Goal: Obtain resource: Download file/media

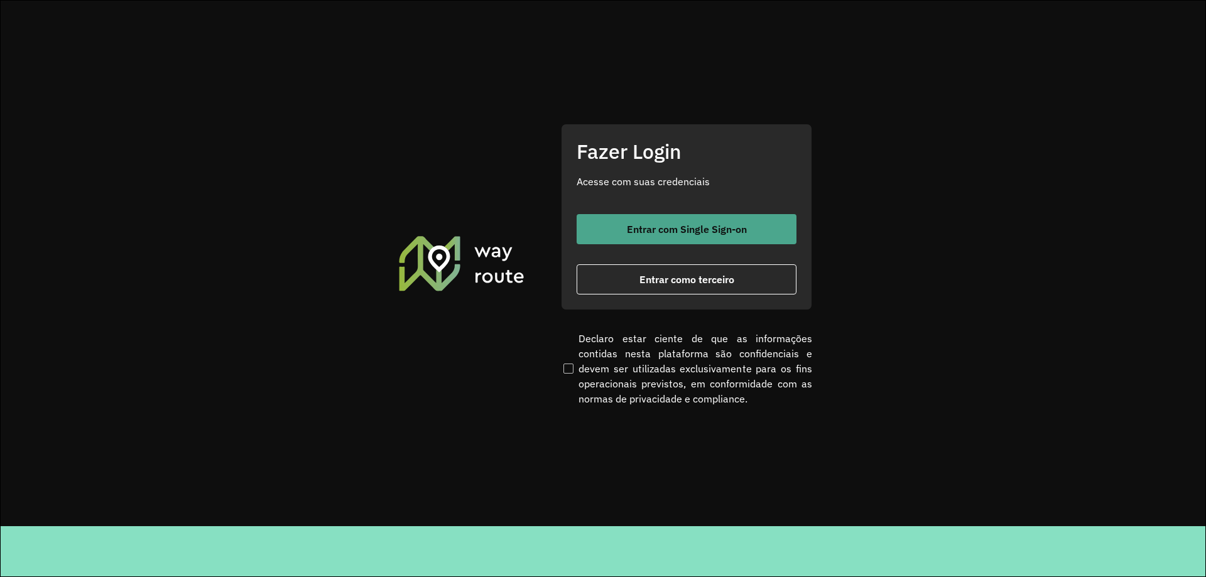
click at [654, 220] on button "Entrar com Single Sign-on" at bounding box center [686, 229] width 220 height 30
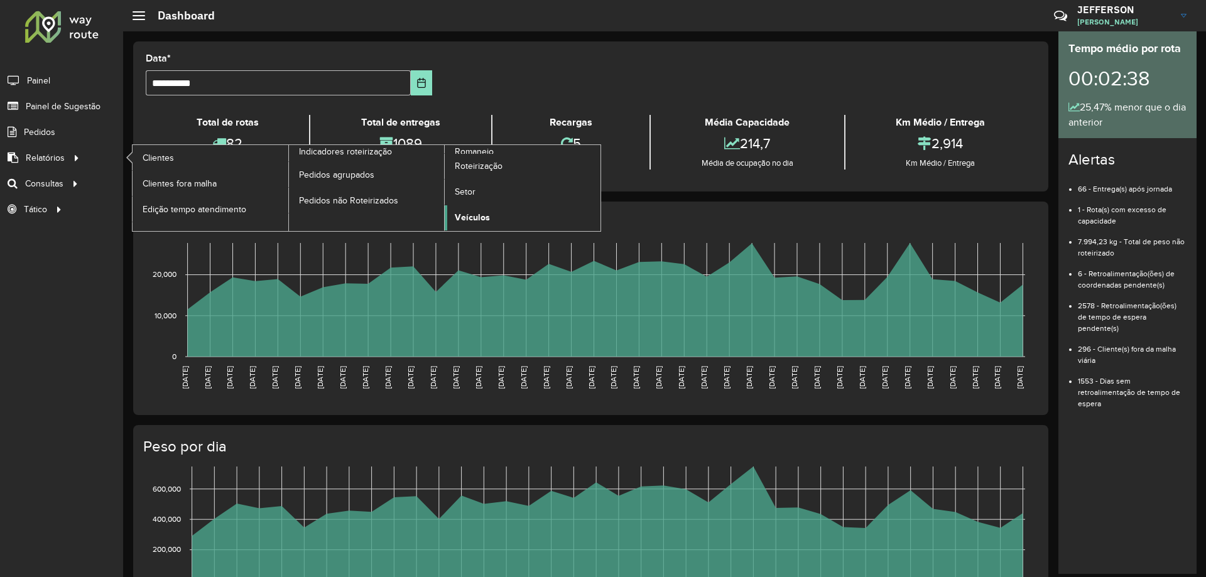
click at [452, 217] on link "Veículos" at bounding box center [523, 217] width 156 height 25
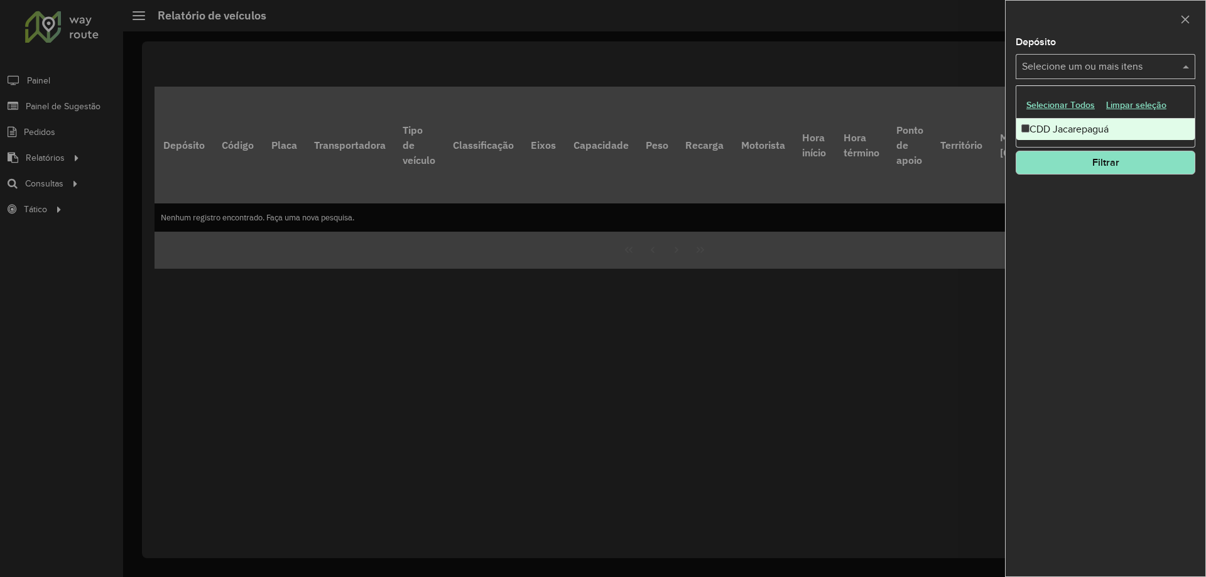
click at [1084, 67] on input "text" at bounding box center [1098, 67] width 161 height 15
click at [1030, 127] on div "CDD Jacarepaguá" at bounding box center [1105, 129] width 178 height 21
click at [1076, 193] on div "Depósito Selecione um ou mais itens CDD Jacarepaguá × × Grupo de Depósito Selec…" at bounding box center [1105, 307] width 200 height 539
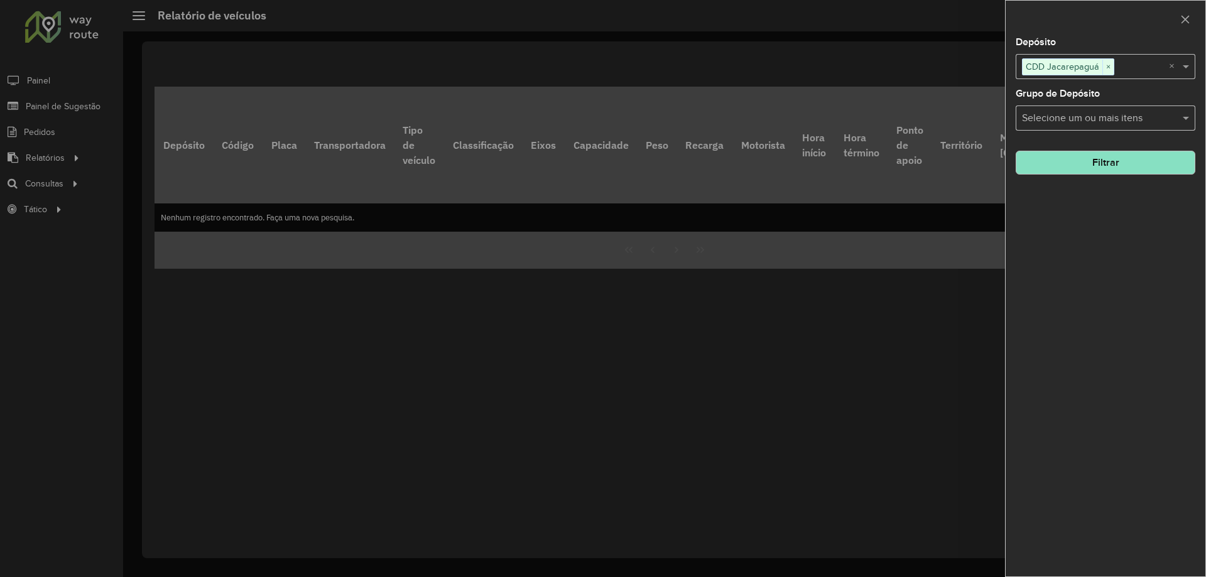
click at [1073, 116] on input "text" at bounding box center [1098, 118] width 161 height 15
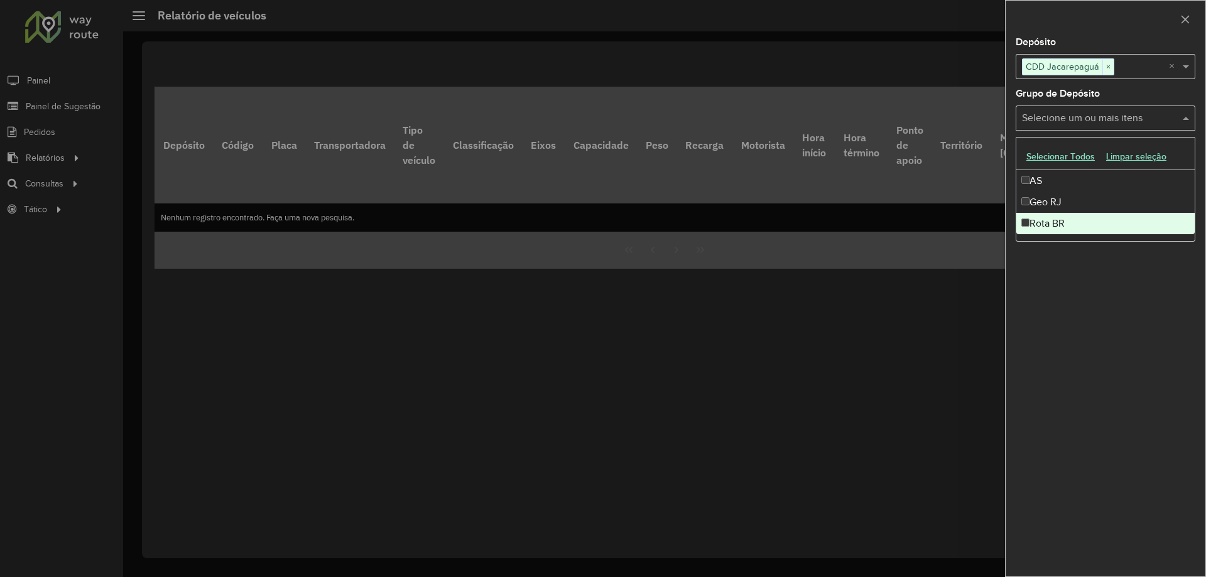
click at [1047, 224] on div "Rota BR" at bounding box center [1105, 223] width 178 height 21
click at [1081, 244] on div "Depósito Selecione um ou mais itens CDD Jacarepaguá × × Grupo de Depósito Selec…" at bounding box center [1105, 307] width 200 height 539
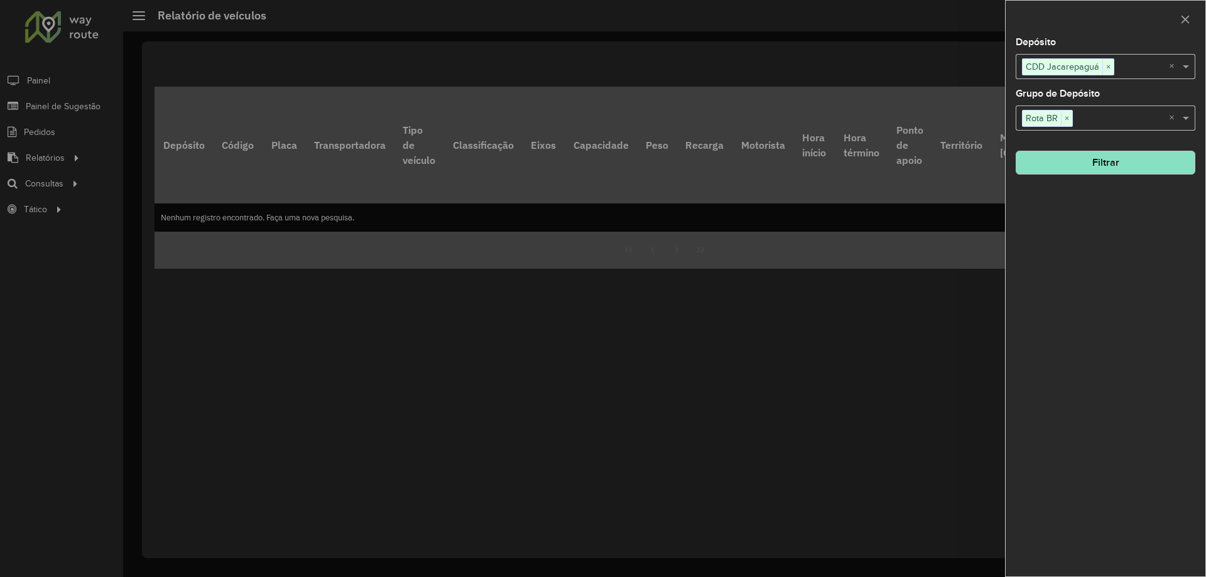
click at [1085, 156] on button "Filtrar" at bounding box center [1105, 163] width 180 height 24
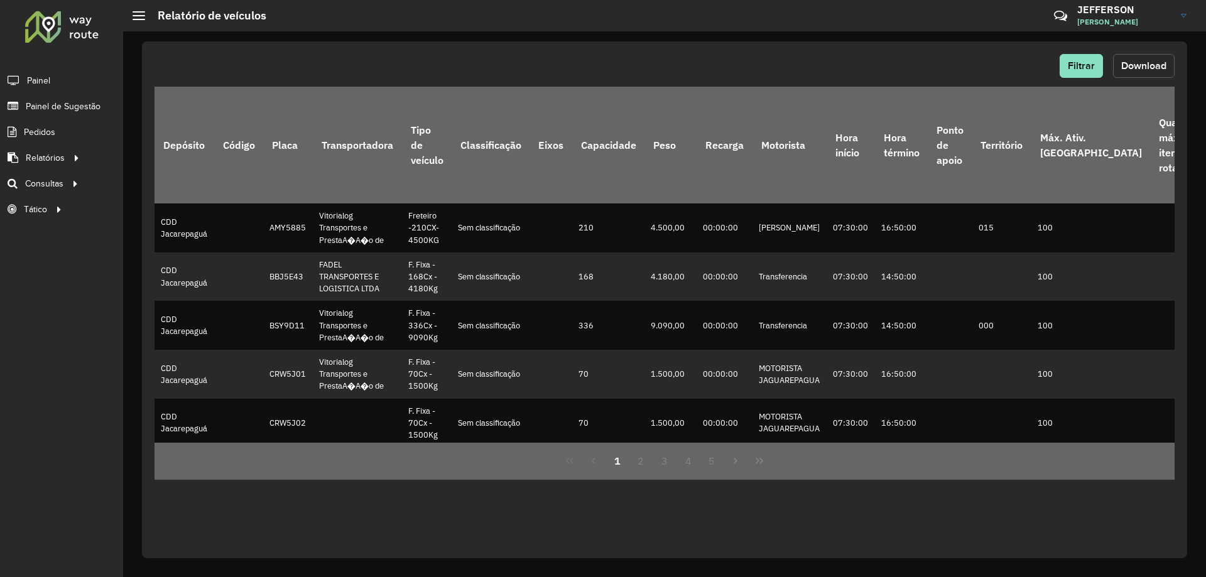
click at [1147, 73] on button "Download" at bounding box center [1144, 66] width 62 height 24
